Goal: Find specific page/section

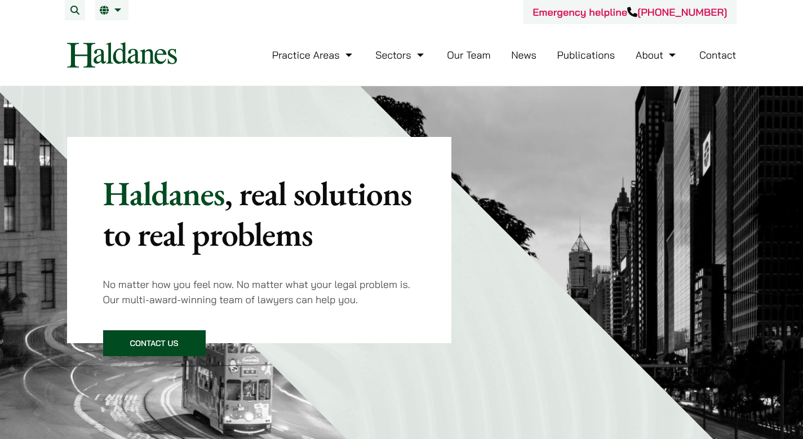
click at [477, 57] on link "Our Team" at bounding box center [468, 54] width 43 height 13
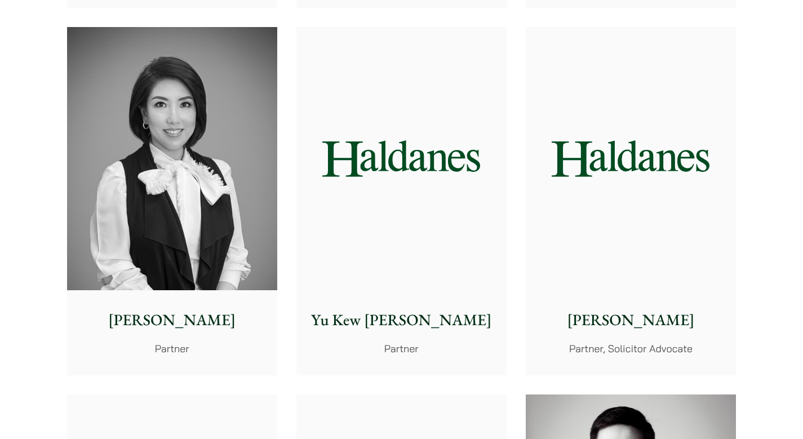
scroll to position [1027, 0]
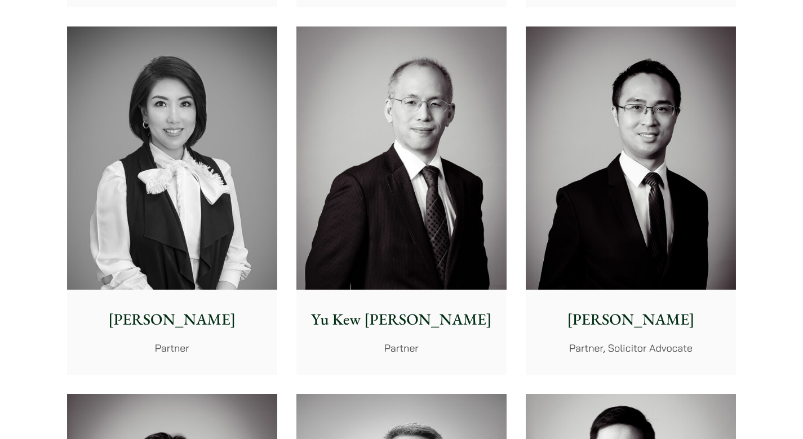
click at [175, 318] on p "[PERSON_NAME]" at bounding box center [172, 320] width 192 height 24
